Goal: Task Accomplishment & Management: Use online tool/utility

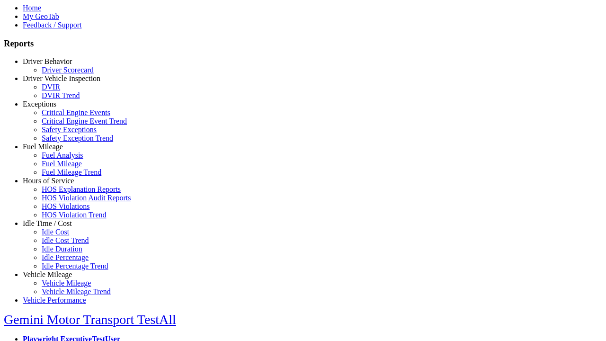
click at [54, 185] on link "Hours of Service" at bounding box center [48, 181] width 51 height 8
click at [62, 193] on link "HOS Explanation Reports" at bounding box center [81, 189] width 79 height 8
